Goal: Information Seeking & Learning: Learn about a topic

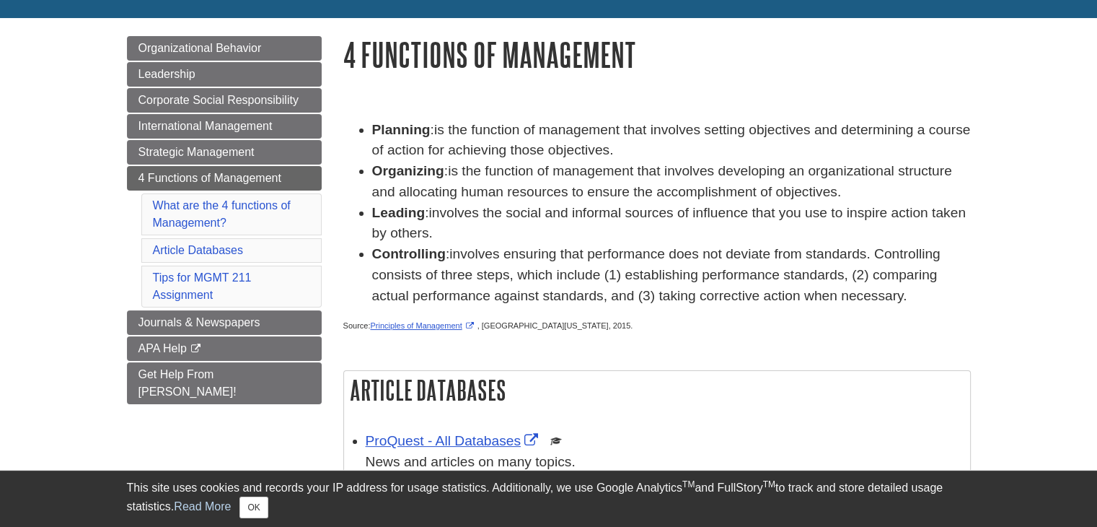
scroll to position [144, 0]
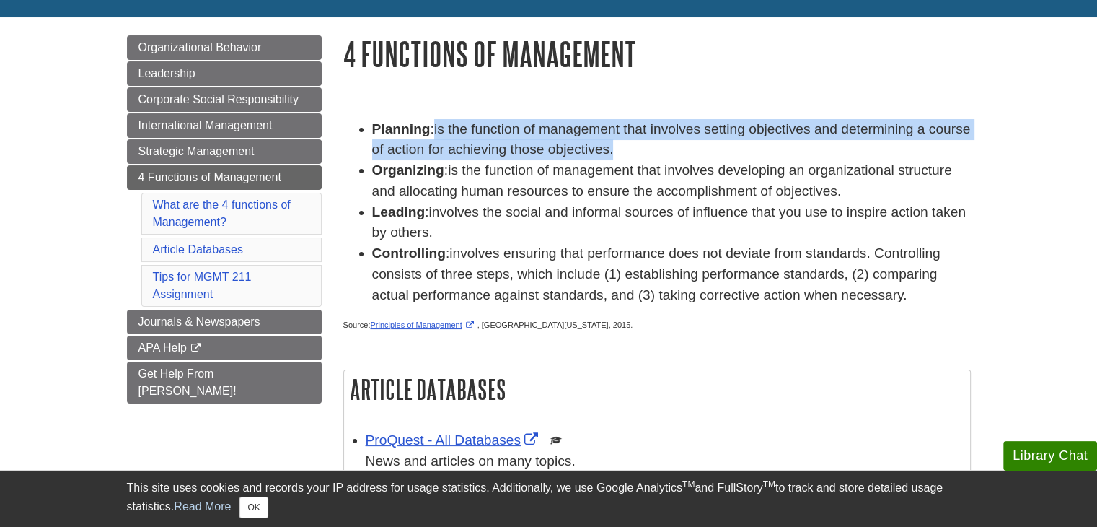
drag, startPoint x: 438, startPoint y: 131, endPoint x: 659, endPoint y: 151, distance: 221.7
click at [659, 151] on li "Planning : is the function of management that involves setting objectives and d…" at bounding box center [671, 140] width 599 height 42
copy span "is the function of management that involves setting objectives and determining …"
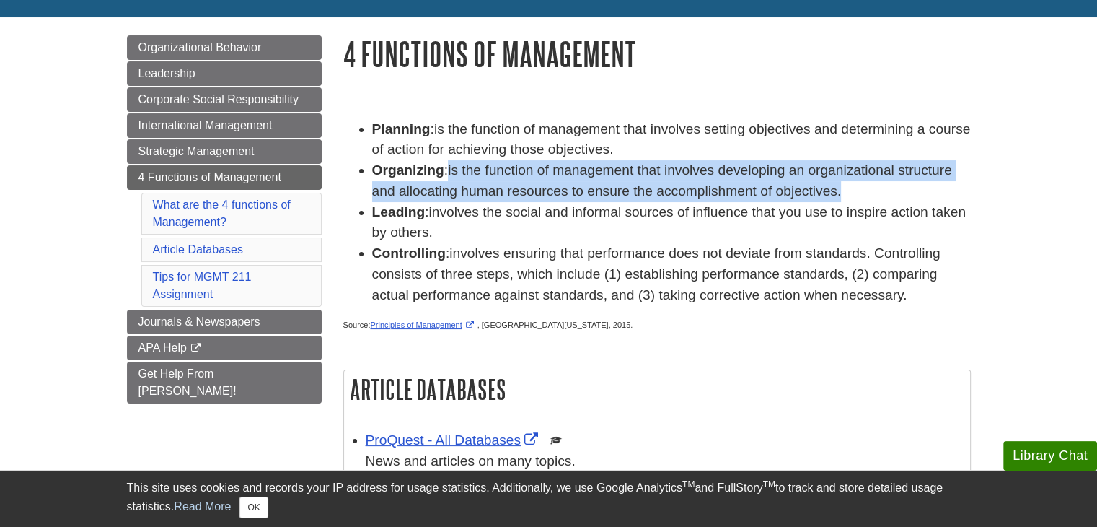
drag, startPoint x: 452, startPoint y: 174, endPoint x: 842, endPoint y: 188, distance: 391.2
click at [842, 188] on li "Organizing : is the function of management that involves developing an organiza…" at bounding box center [671, 181] width 599 height 42
copy span "is the function of management that involves developing an organizational struct…"
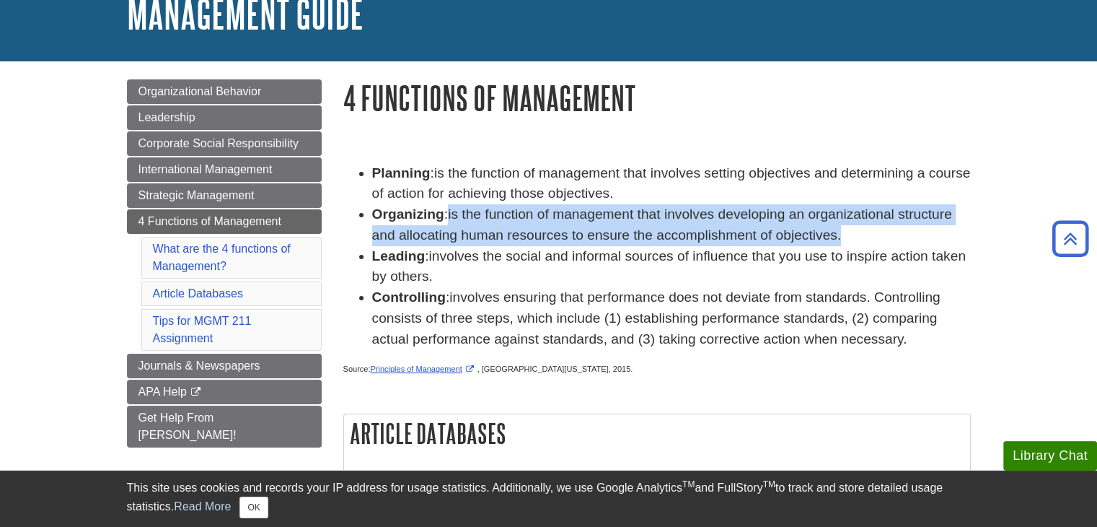
scroll to position [24, 0]
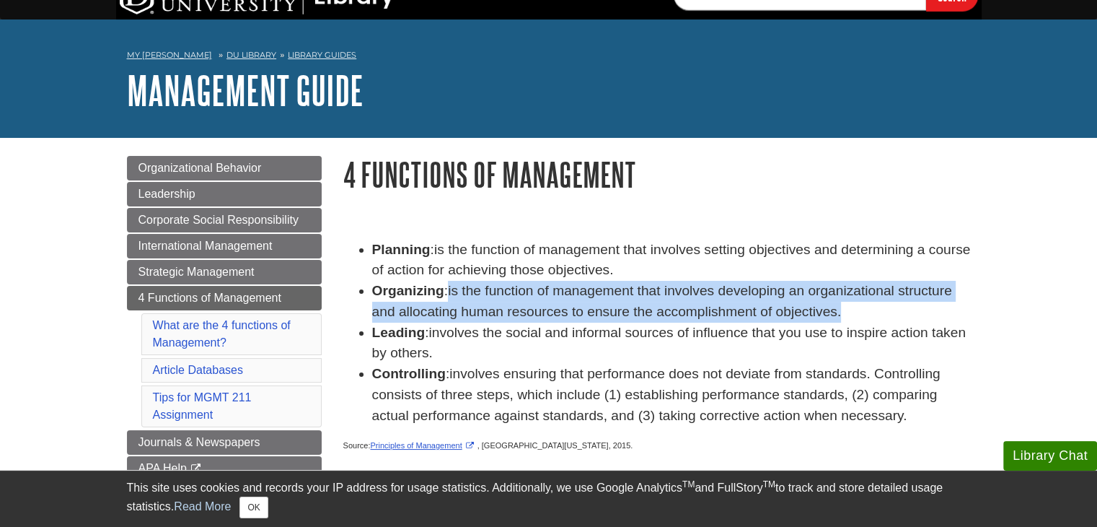
drag, startPoint x: 433, startPoint y: 332, endPoint x: 439, endPoint y: 353, distance: 21.7
click at [439, 353] on li "Leading : involves the social and informal sources of influence that you use to…" at bounding box center [671, 343] width 599 height 42
copy span "involves the social and informal sources of influence that you use to inspire a…"
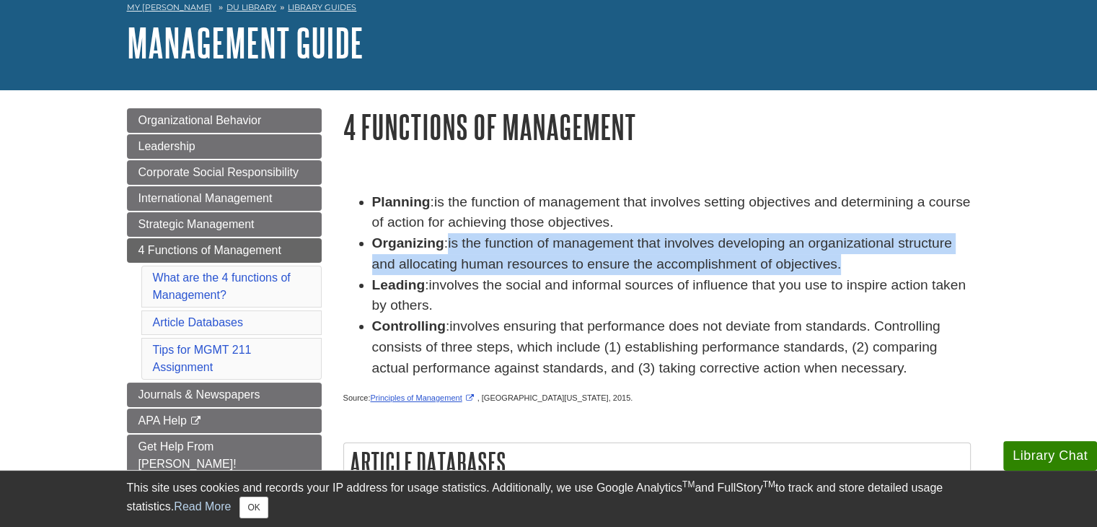
scroll to position [96, 0]
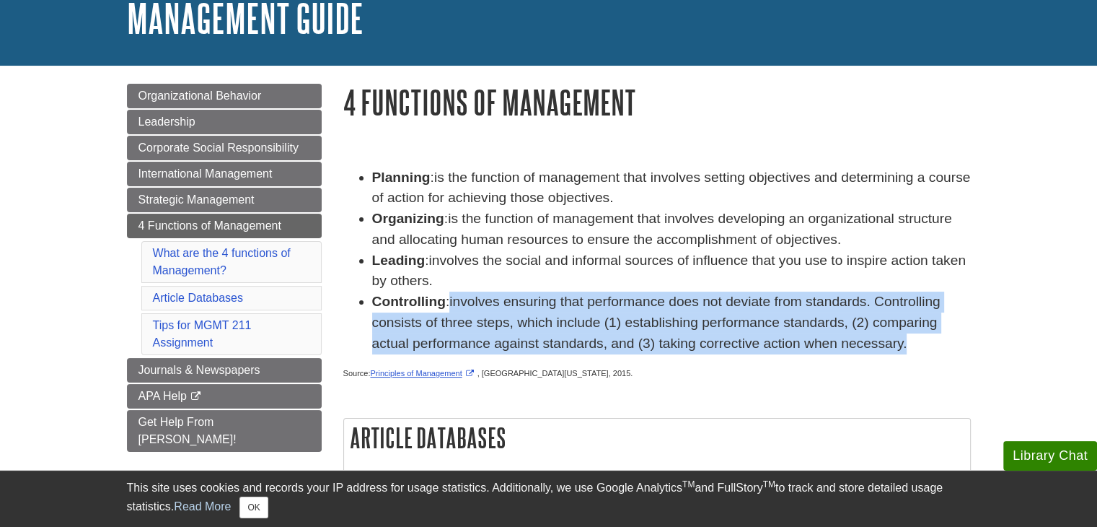
drag, startPoint x: 452, startPoint y: 300, endPoint x: 905, endPoint y: 341, distance: 454.1
click at [905, 341] on li "Controlling : involves ensuring that performance does not deviate from standard…" at bounding box center [671, 322] width 599 height 62
copy span "involves ensuring that performance does not deviate from standards. Controlling…"
